Goal: Task Accomplishment & Management: Complete application form

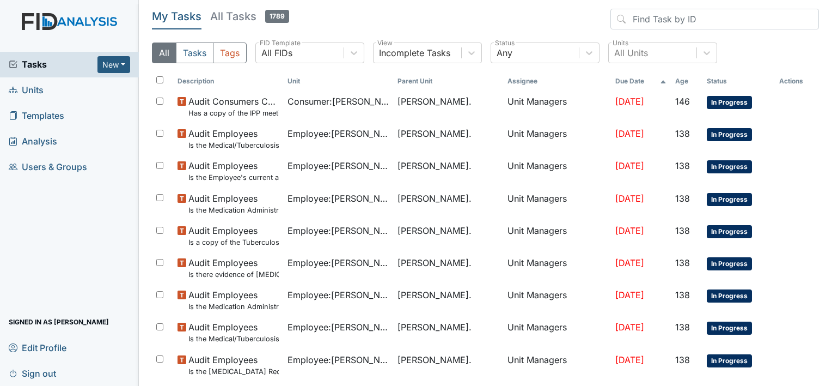
click at [36, 91] on span "Units" at bounding box center [26, 90] width 35 height 17
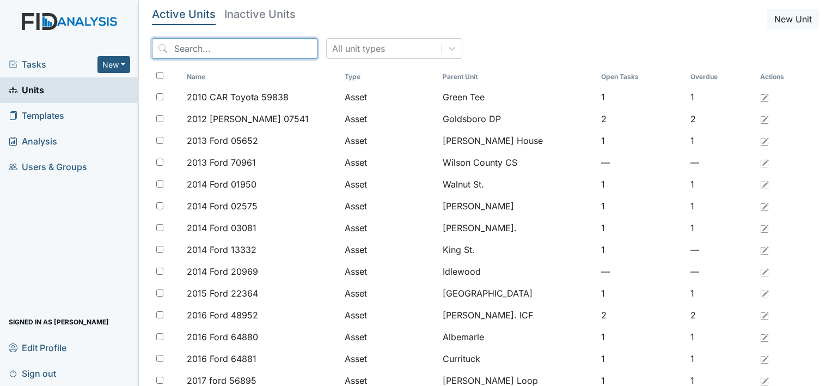
click at [165, 53] on input "search" at bounding box center [235, 48] width 166 height 21
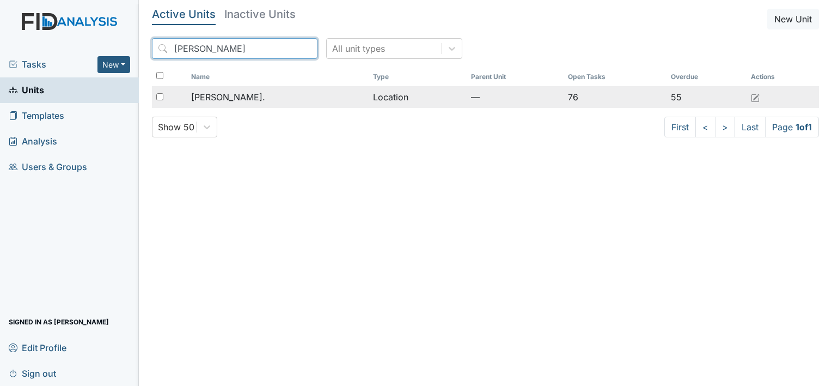
type input "William St"
click at [228, 93] on span "[PERSON_NAME]." at bounding box center [228, 96] width 74 height 13
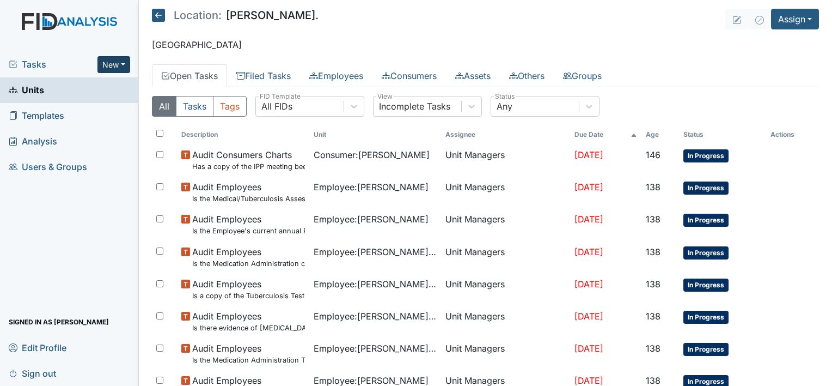
click at [123, 66] on button "New" at bounding box center [114, 64] width 33 height 17
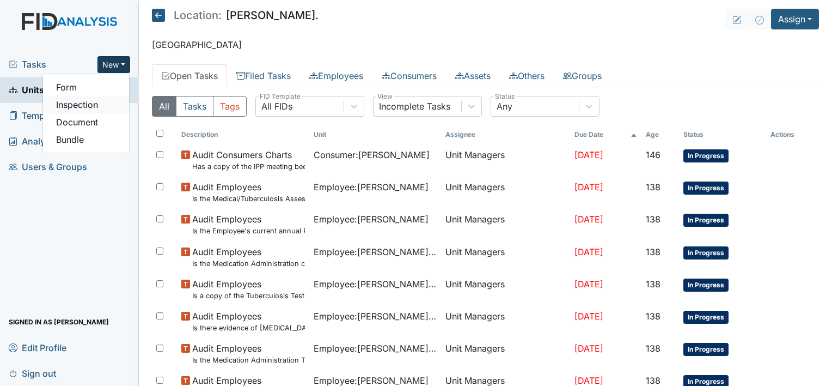
click at [100, 105] on link "Inspection" at bounding box center [86, 104] width 86 height 17
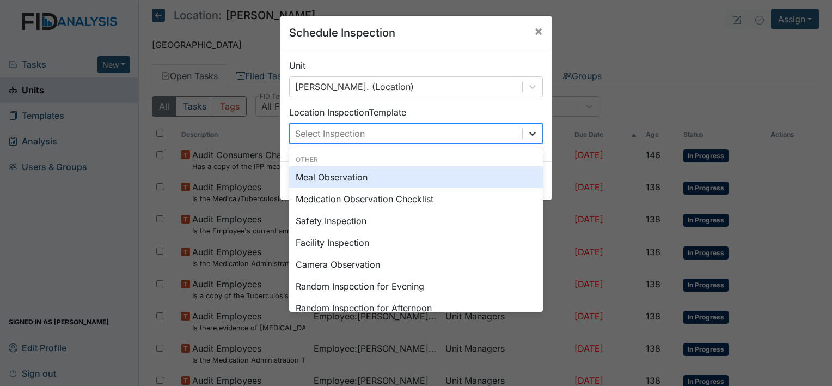
click at [533, 137] on icon at bounding box center [532, 133] width 11 height 11
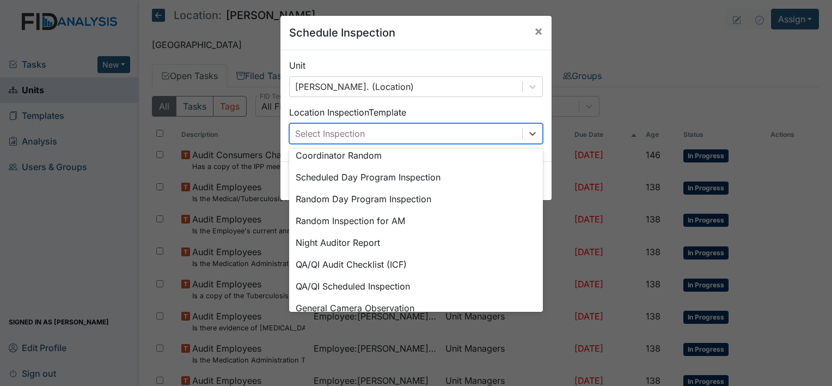
scroll to position [187, 0]
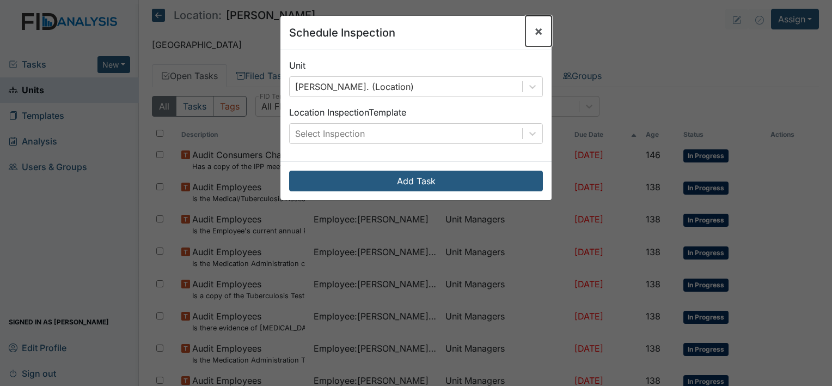
click at [534, 32] on span "×" at bounding box center [538, 31] width 9 height 16
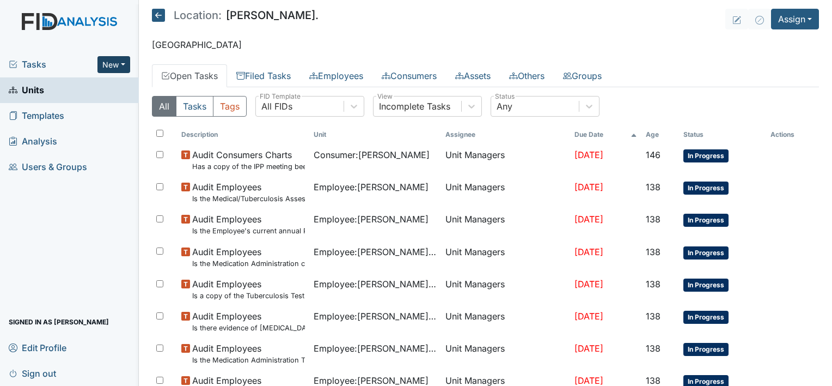
click at [127, 62] on button "New" at bounding box center [114, 64] width 33 height 17
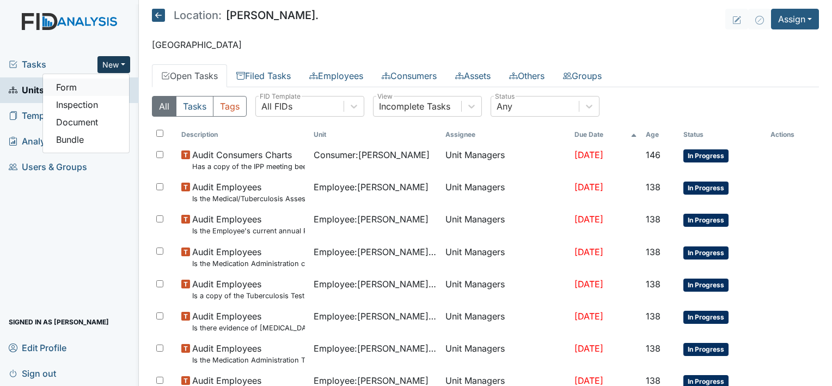
click at [106, 88] on link "Form" at bounding box center [86, 86] width 86 height 17
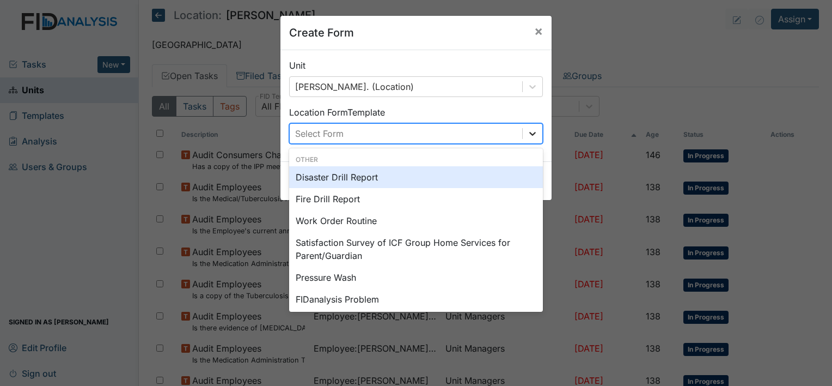
click at [529, 130] on icon at bounding box center [532, 133] width 11 height 11
click at [451, 182] on div "Disaster Drill Report" at bounding box center [416, 177] width 254 height 22
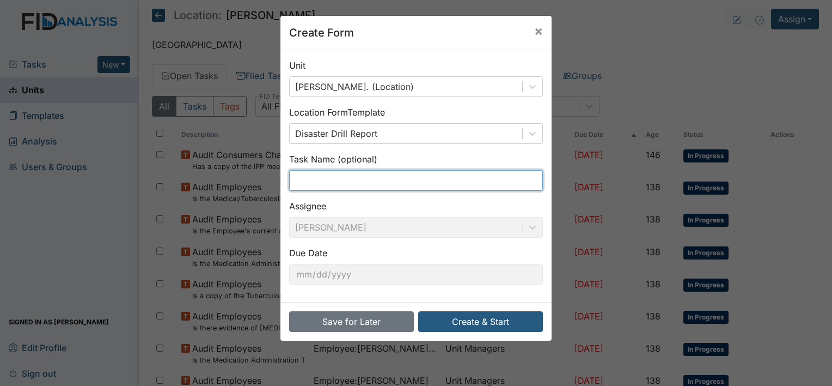
click at [436, 176] on input "text" at bounding box center [416, 180] width 254 height 21
type input "Medical Emergency 1st shift"
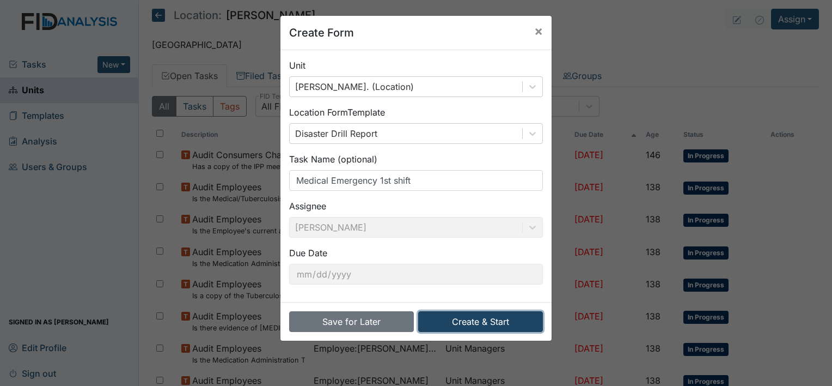
click at [460, 320] on button "Create & Start" at bounding box center [480, 321] width 125 height 21
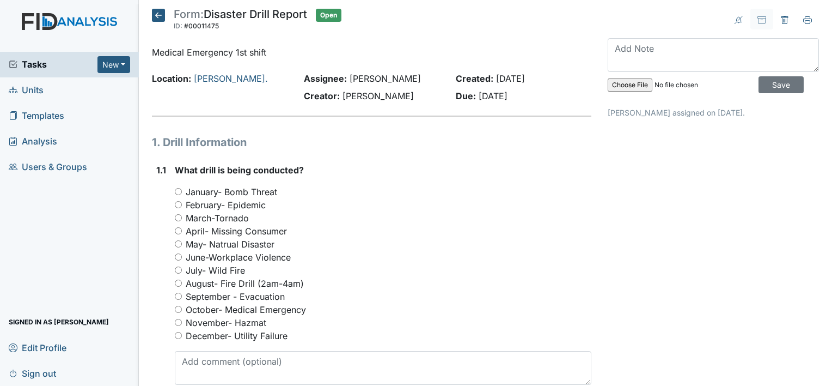
click at [176, 306] on input "October- Medical Emergency" at bounding box center [178, 309] width 7 height 7
radio input "true"
click at [621, 54] on textarea at bounding box center [713, 55] width 211 height 34
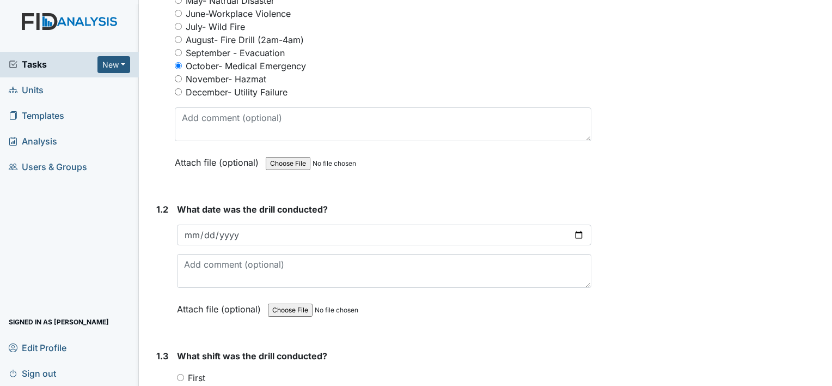
scroll to position [244, 0]
type textarea "Completed on 10/7"
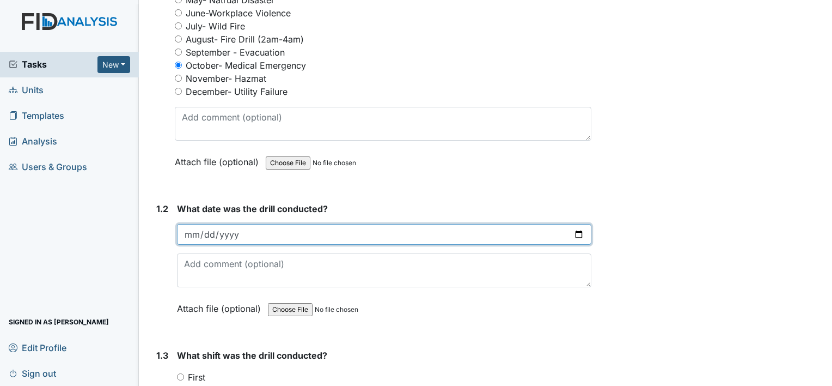
click at [259, 237] on input "date" at bounding box center [384, 234] width 415 height 21
click at [577, 231] on input "date" at bounding box center [384, 234] width 415 height 21
click at [577, 231] on input "2025-10-08" at bounding box center [384, 234] width 415 height 21
type input "2025-10-05"
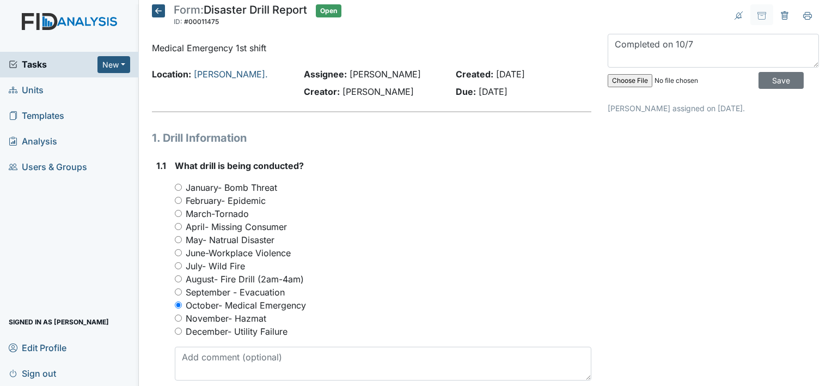
scroll to position [0, 0]
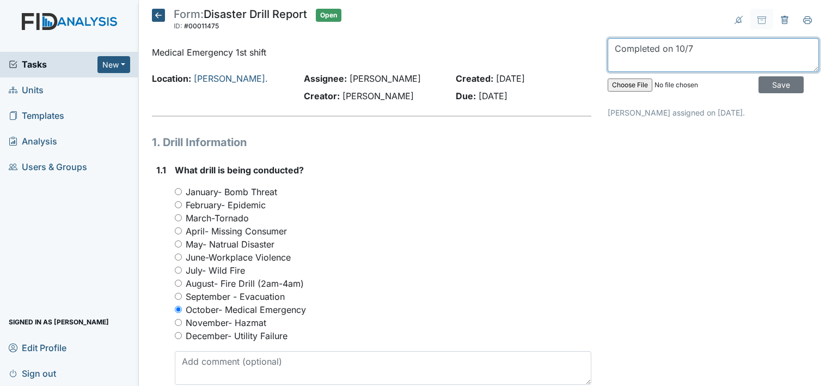
click at [698, 50] on textarea "Completed on 10/7" at bounding box center [713, 55] width 211 height 34
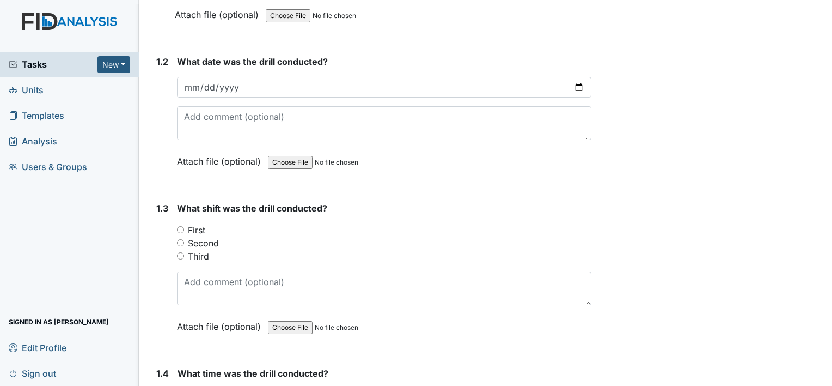
scroll to position [405, 0]
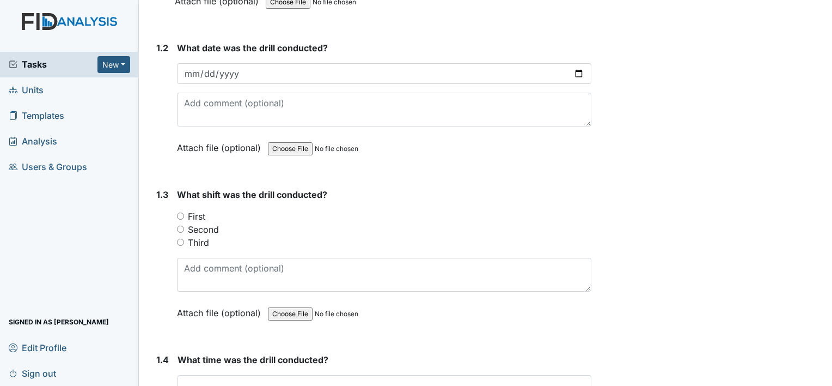
type textarea "Completed on 10/5"
click at [182, 216] on input "First" at bounding box center [180, 215] width 7 height 7
radio input "true"
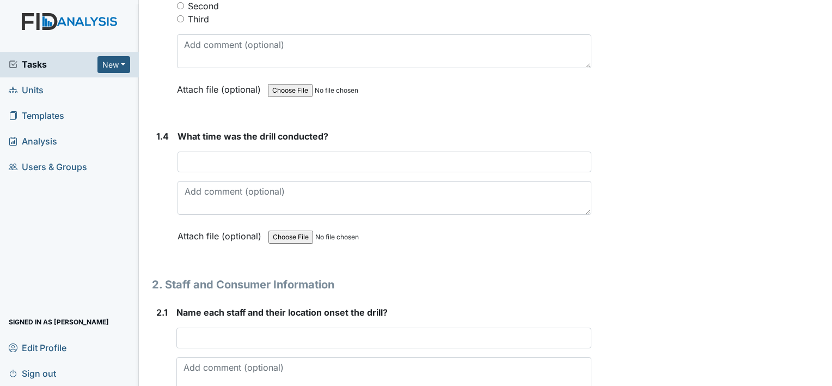
scroll to position [631, 0]
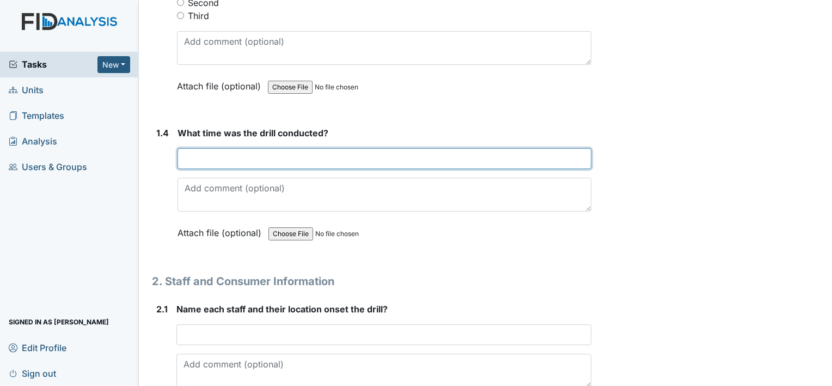
click at [240, 159] on input "text" at bounding box center [385, 158] width 414 height 21
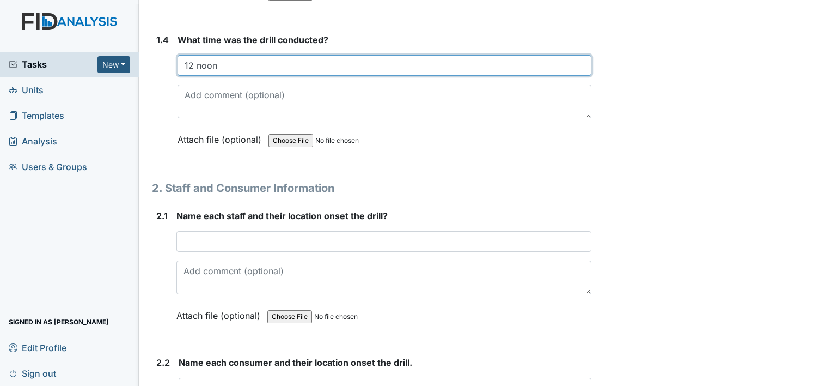
scroll to position [727, 0]
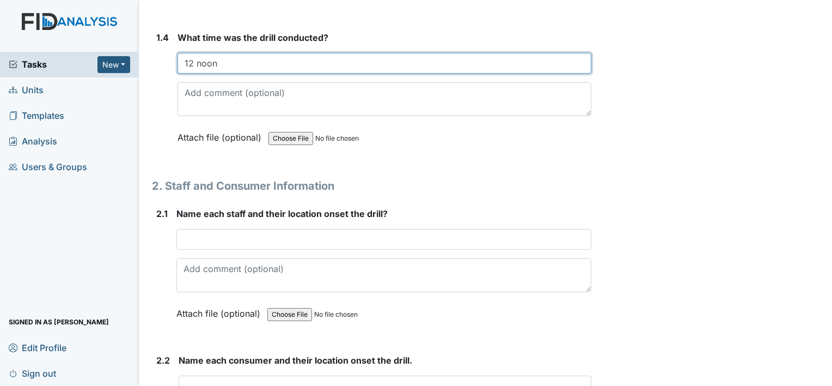
type input "12 noon"
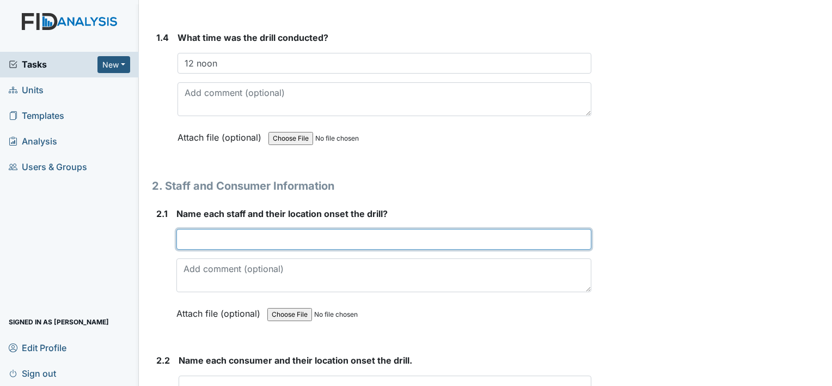
click at [229, 235] on input "text" at bounding box center [383, 239] width 415 height 21
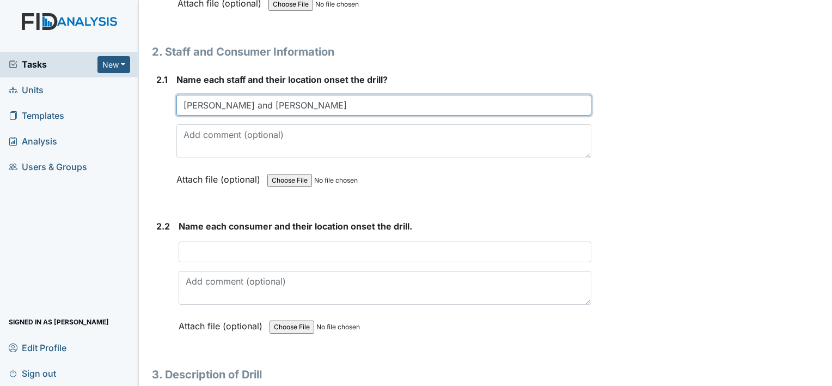
scroll to position [869, 0]
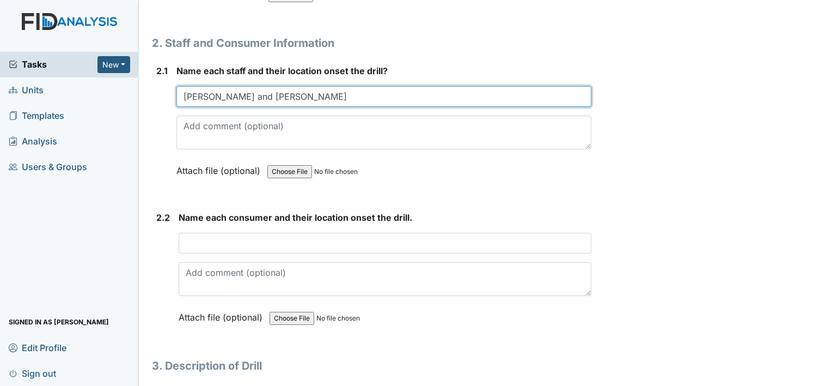
type input "Vanna Reid and Corey Jones"
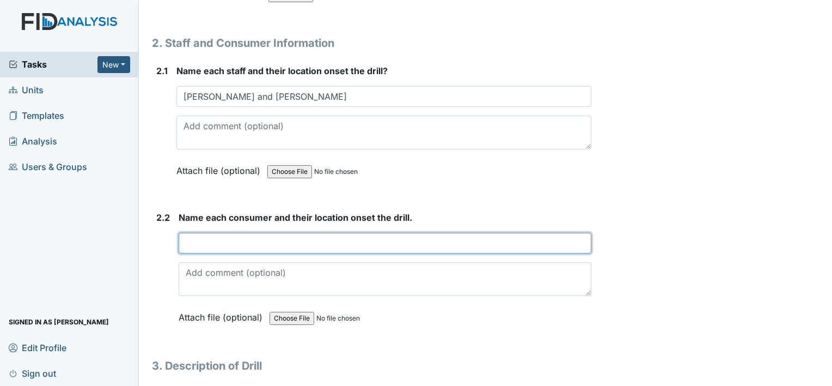
click at [253, 240] on input "text" at bounding box center [385, 243] width 413 height 21
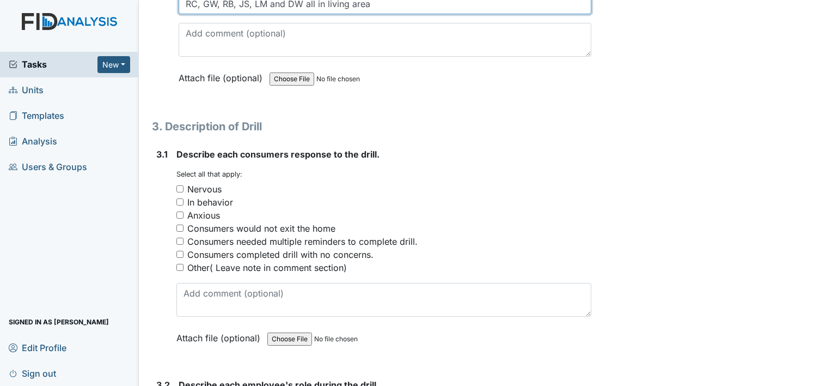
scroll to position [1113, 0]
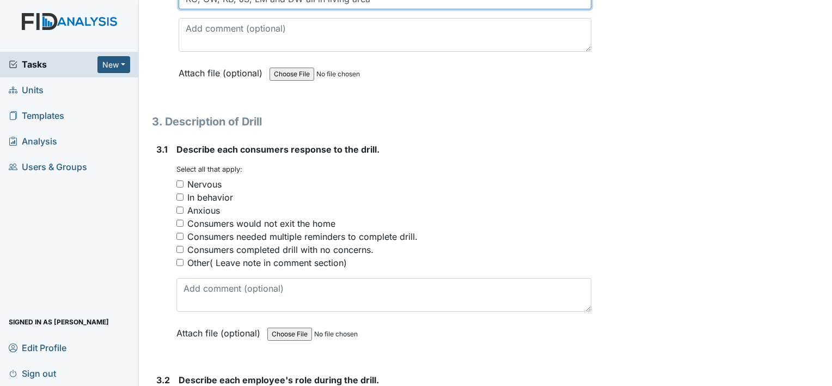
type input "RC, GW, RB, JS, LM and DW all in living area"
click at [179, 260] on input "Other( Leave note in comment section)" at bounding box center [179, 262] width 7 height 7
checkbox input "true"
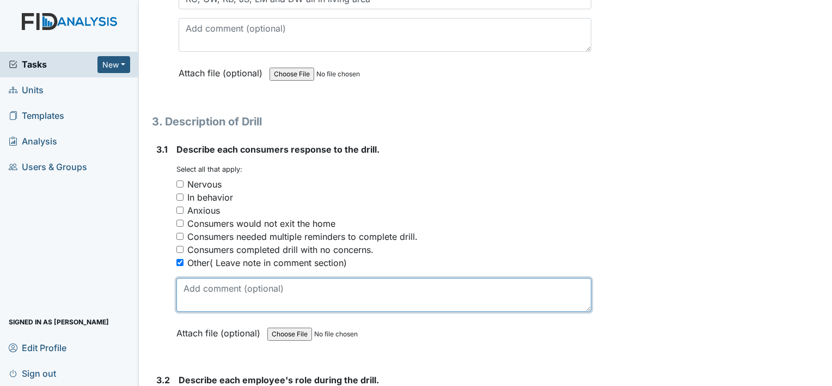
click at [197, 289] on textarea at bounding box center [383, 295] width 415 height 34
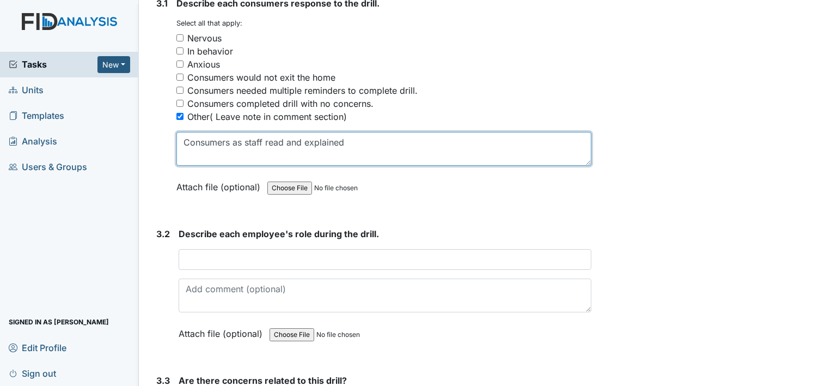
scroll to position [1262, 0]
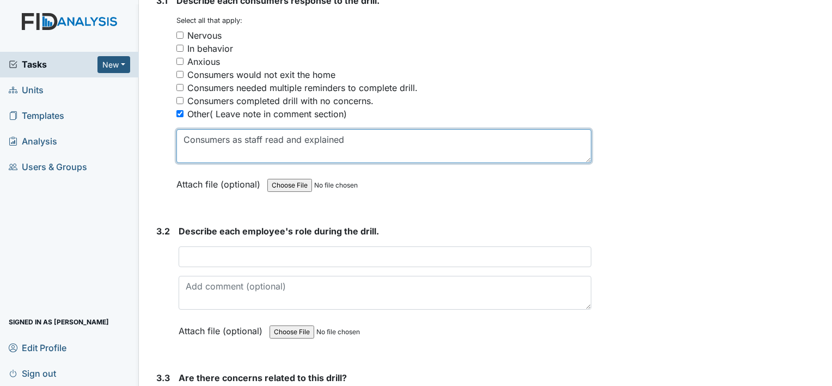
type textarea "Consumers as staff read and explained"
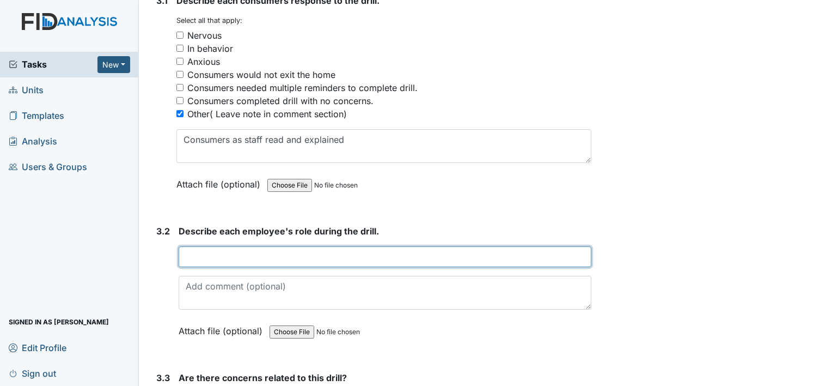
click at [227, 255] on input "text" at bounding box center [385, 256] width 413 height 21
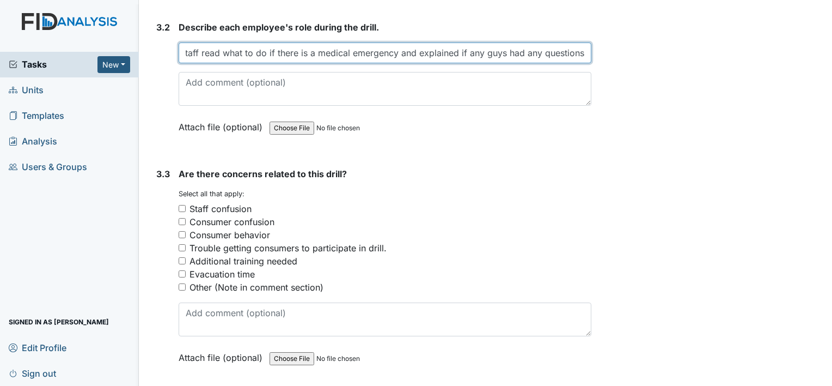
scroll to position [1480, 0]
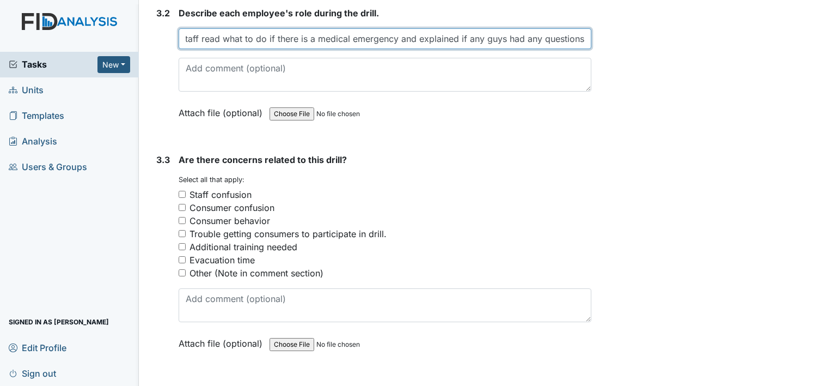
type input "Staff read what to do if there is a medical emergency and explained if any guys…"
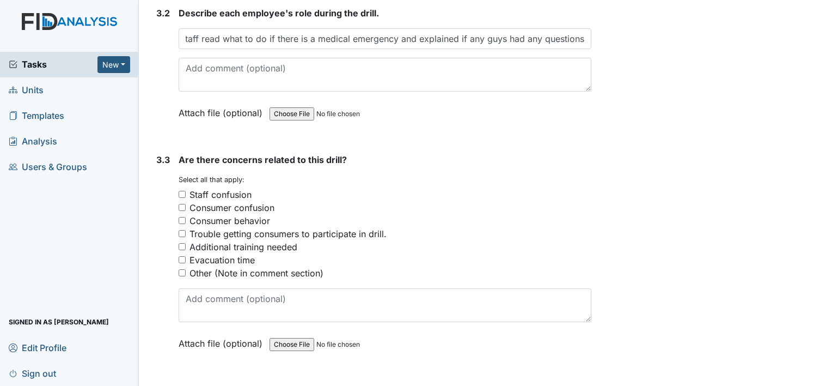
click at [184, 270] on input "Other (Note in comment section)" at bounding box center [182, 272] width 7 height 7
checkbox input "true"
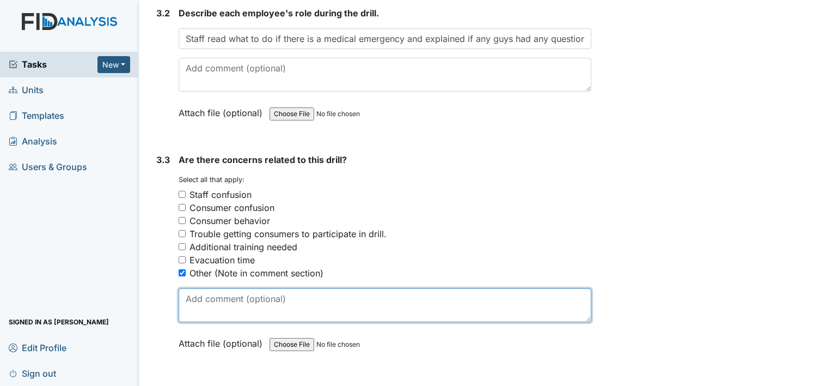
click at [202, 295] on textarea at bounding box center [385, 305] width 413 height 34
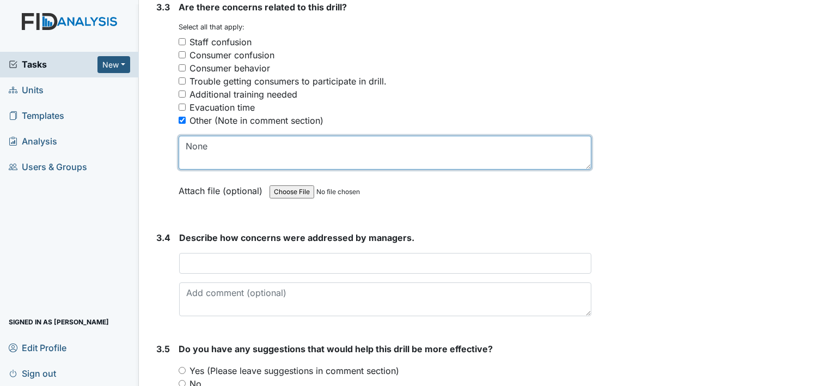
scroll to position [1636, 0]
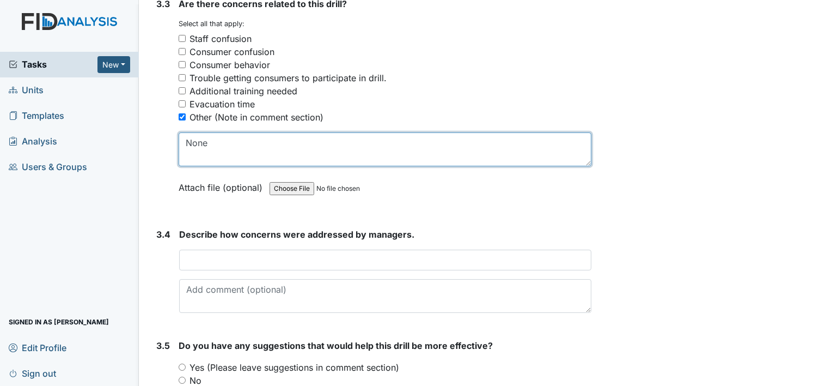
type textarea "None"
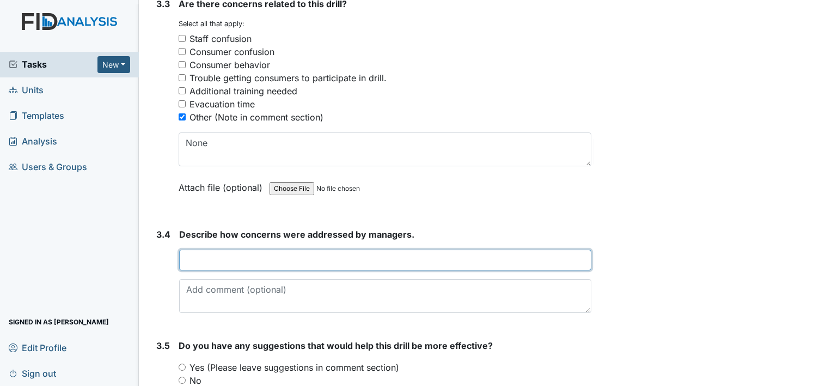
click at [220, 259] on input "text" at bounding box center [385, 259] width 412 height 21
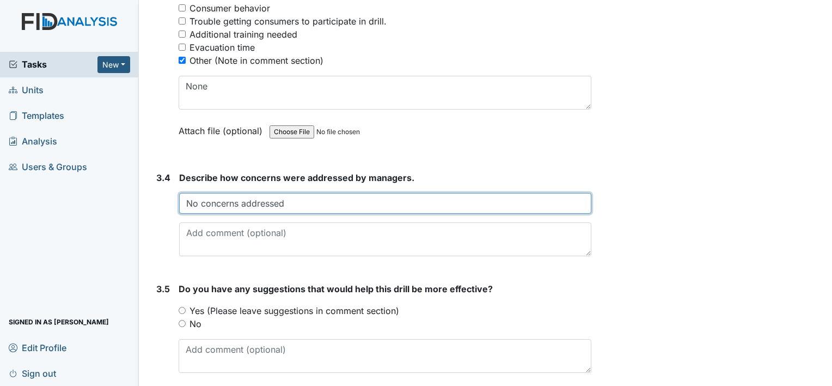
scroll to position [1729, 0]
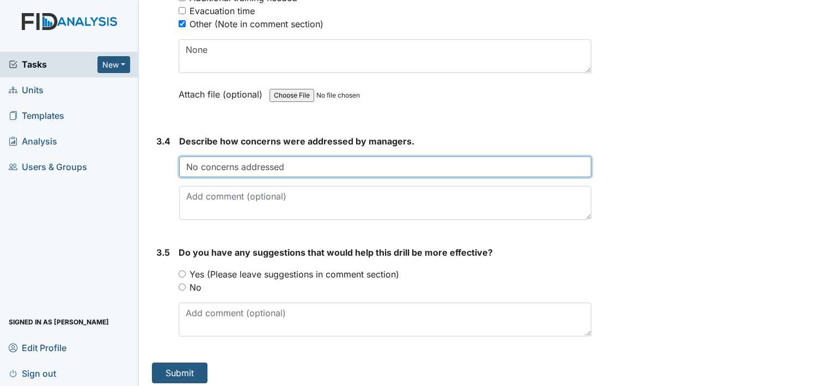
type input "No concerns addressed"
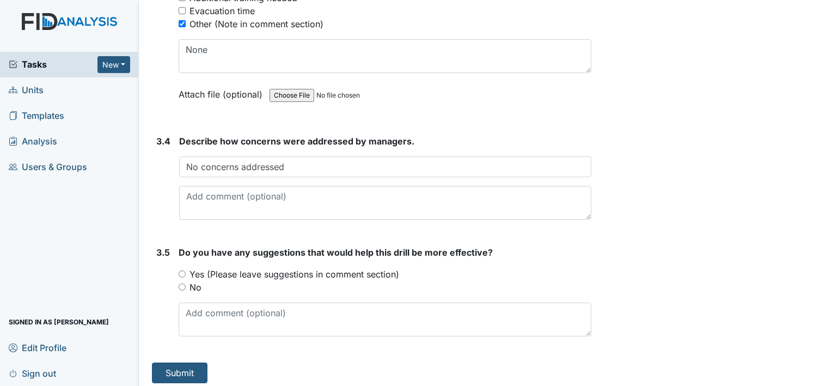
click at [179, 284] on input "No" at bounding box center [182, 286] width 7 height 7
radio input "true"
click at [170, 367] on button "Submit" at bounding box center [180, 372] width 56 height 21
